Goal: Contribute content

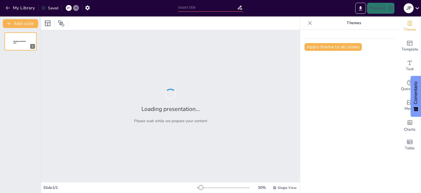
type input "CARGA Y MATERIA"
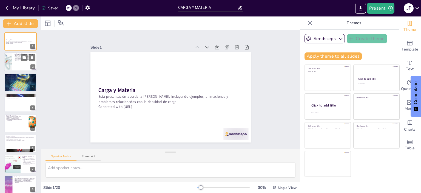
click at [18, 61] on div at bounding box center [20, 62] width 33 height 19
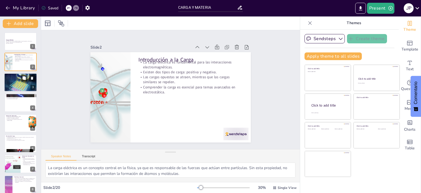
click at [24, 86] on div at bounding box center [20, 82] width 33 height 22
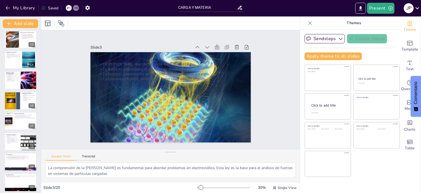
scroll to position [249, 0]
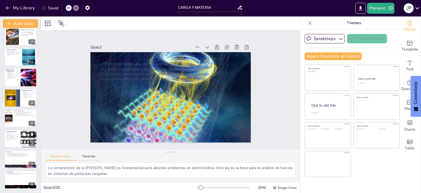
click at [22, 145] on div at bounding box center [28, 138] width 33 height 19
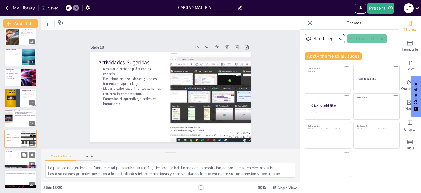
click at [19, 161] on div at bounding box center [20, 159] width 33 height 19
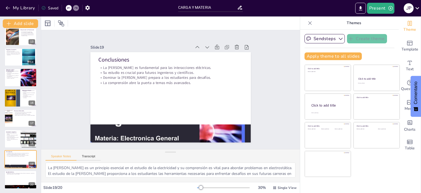
click at [19, 77] on p "Proporciona un marco teórico para entender interacciones." at bounding box center [12, 78] width 13 height 2
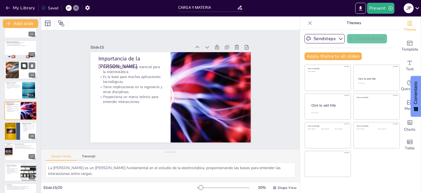
click at [24, 64] on icon at bounding box center [23, 65] width 3 height 3
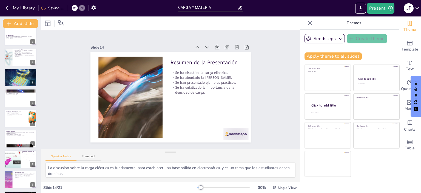
scroll to position [4, 0]
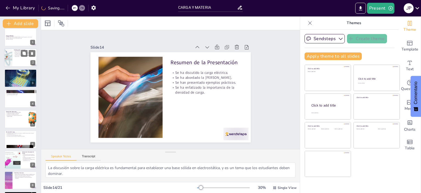
click at [30, 66] on div at bounding box center [20, 57] width 33 height 19
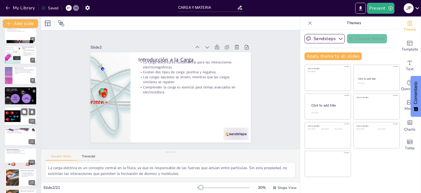
scroll to position [110, 0]
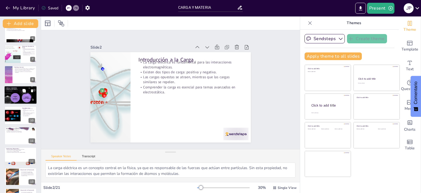
click at [19, 95] on div at bounding box center [20, 94] width 33 height 19
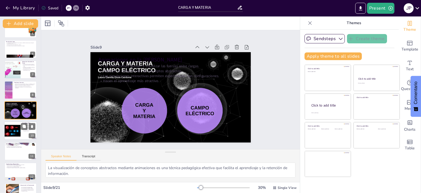
click at [28, 129] on div at bounding box center [28, 126] width 15 height 7
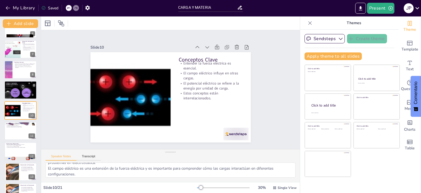
scroll to position [8, 0]
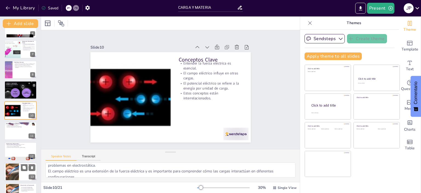
click at [22, 171] on div at bounding box center [20, 171] width 33 height 19
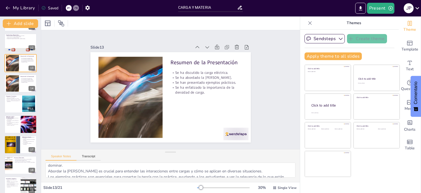
scroll to position [270, 0]
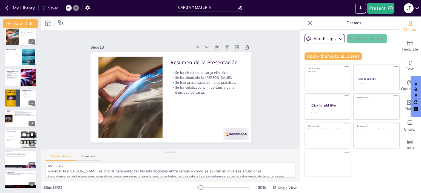
click at [13, 141] on div at bounding box center [20, 138] width 33 height 19
type textarea "La práctica de ejercicios es fundamental para aplicar la teoría y desarrollar h…"
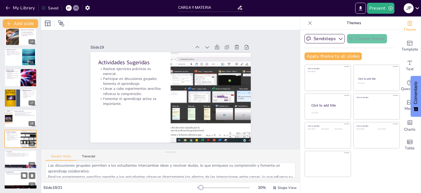
click at [20, 173] on p "Agradecemos su atención y participación. Estamos abiertos a preguntas y comenta…" at bounding box center [21, 173] width 30 height 2
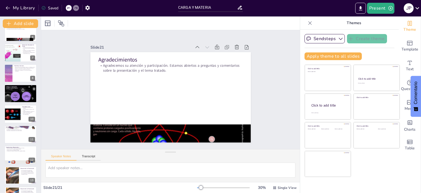
scroll to position [0, 0]
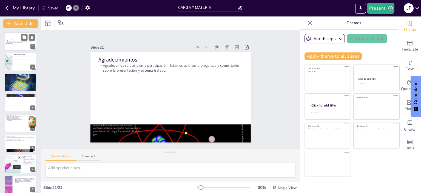
click at [13, 40] on strong "Carga y Materia" at bounding box center [10, 39] width 8 height 1
